Goal: Book appointment/travel/reservation

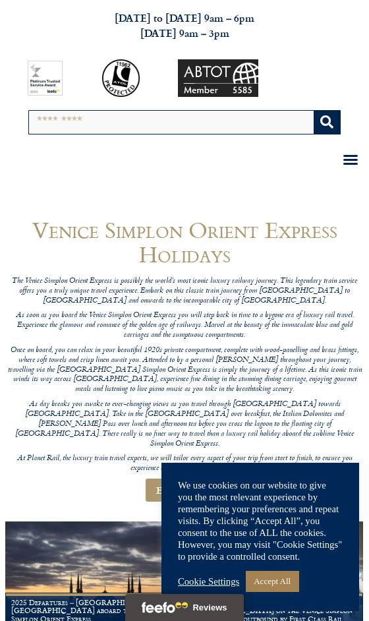
scroll to position [86, 0]
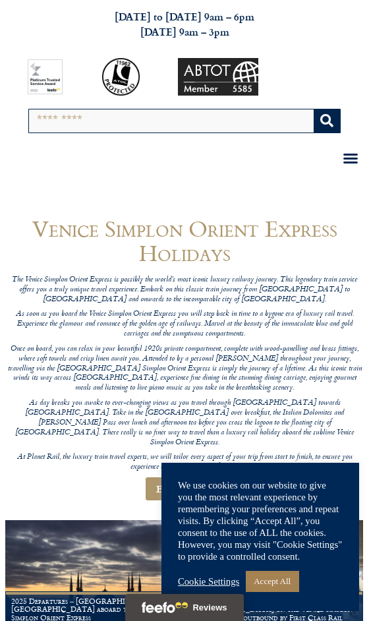
click at [246, 592] on link "Accept All" at bounding box center [272, 581] width 53 height 20
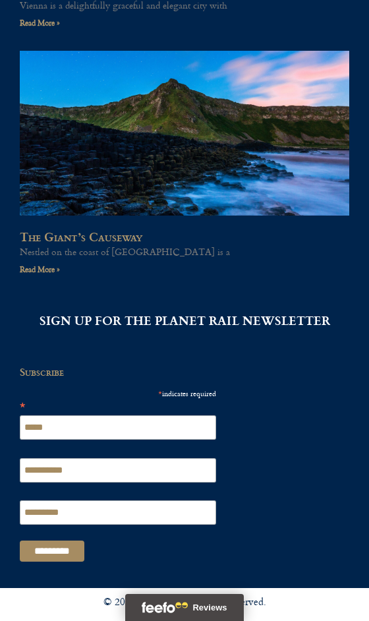
scroll to position [3574, 0]
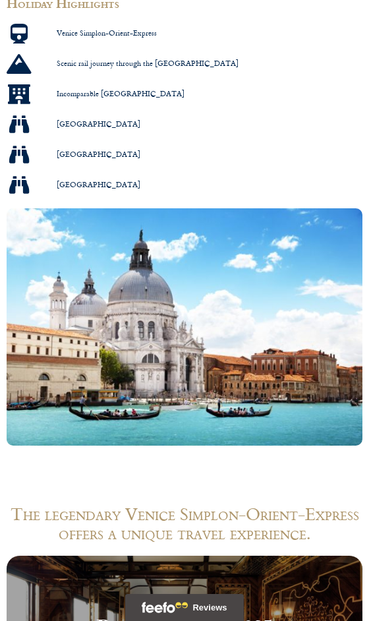
scroll to position [1208, 0]
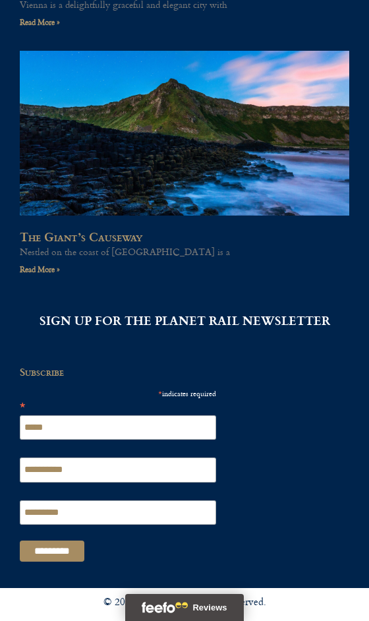
scroll to position [15559, 0]
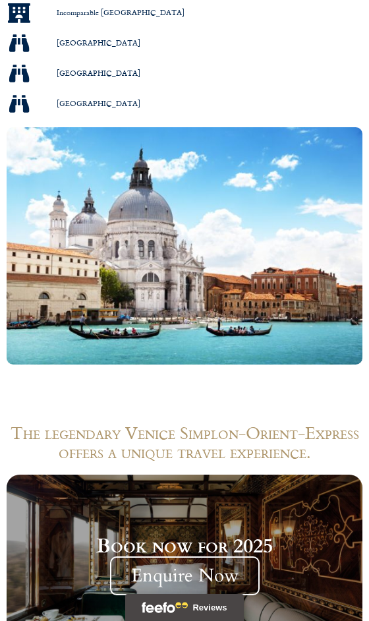
scroll to position [1208, 0]
